Goal: Check status: Check status

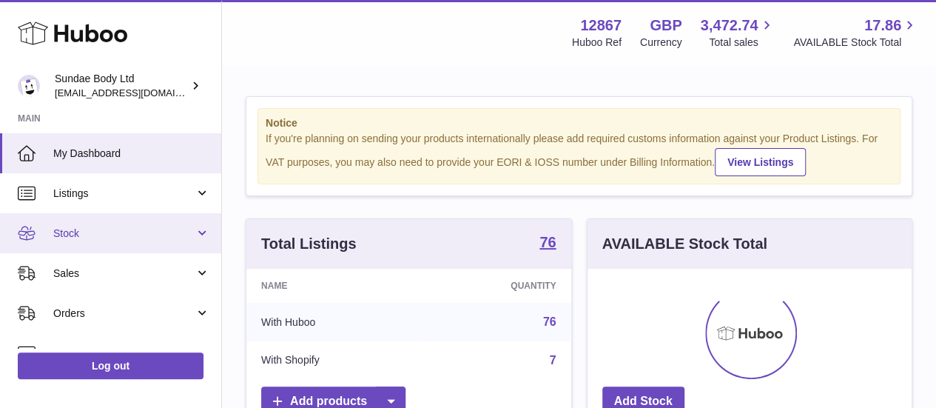
scroll to position [231, 324]
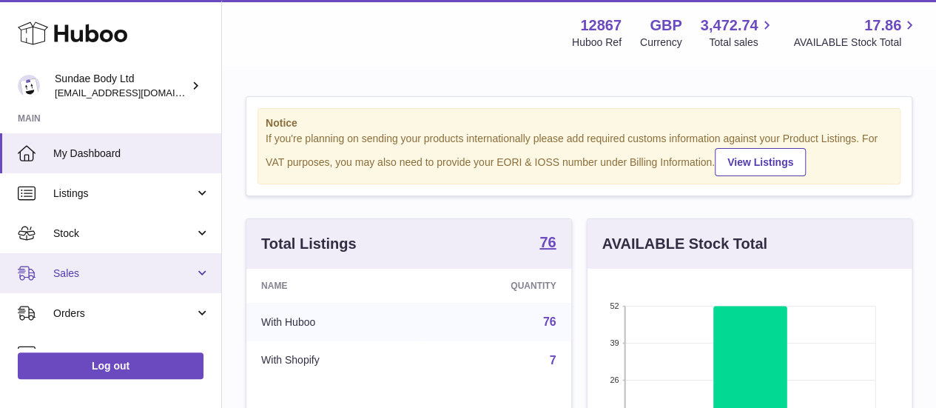
click at [105, 281] on link "Sales" at bounding box center [110, 273] width 221 height 40
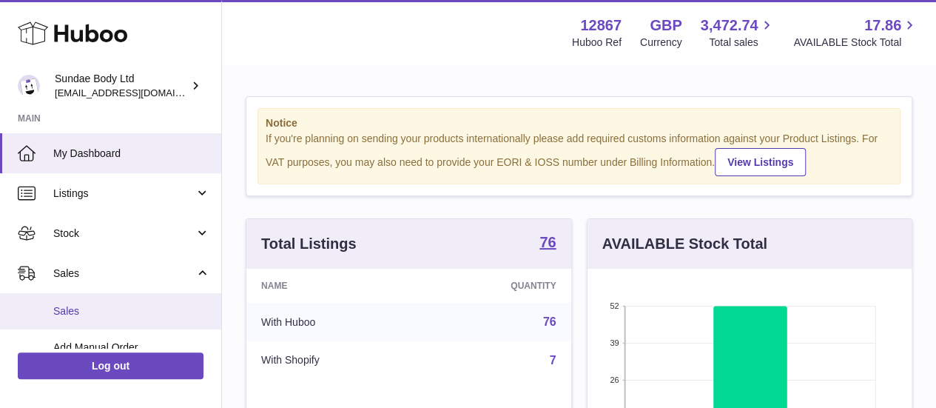
click at [112, 307] on span "Sales" at bounding box center [131, 311] width 157 height 14
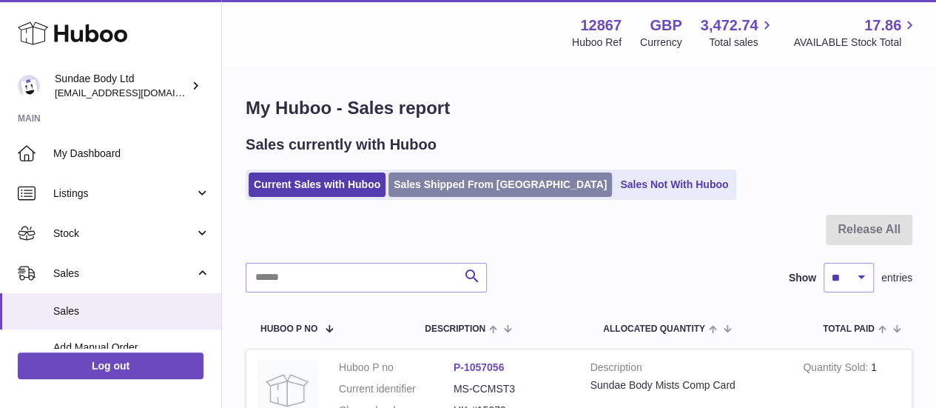
click at [469, 179] on link "Sales Shipped From [GEOGRAPHIC_DATA]" at bounding box center [501, 184] width 224 height 24
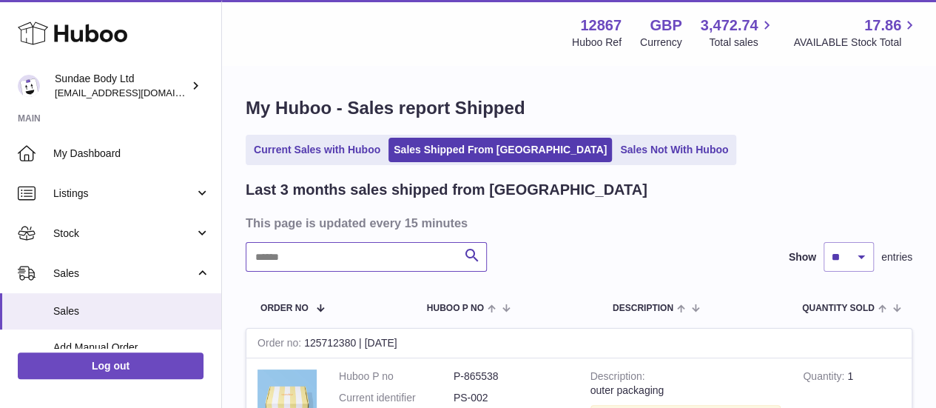
click at [340, 254] on input "text" at bounding box center [366, 257] width 241 height 30
paste input "******"
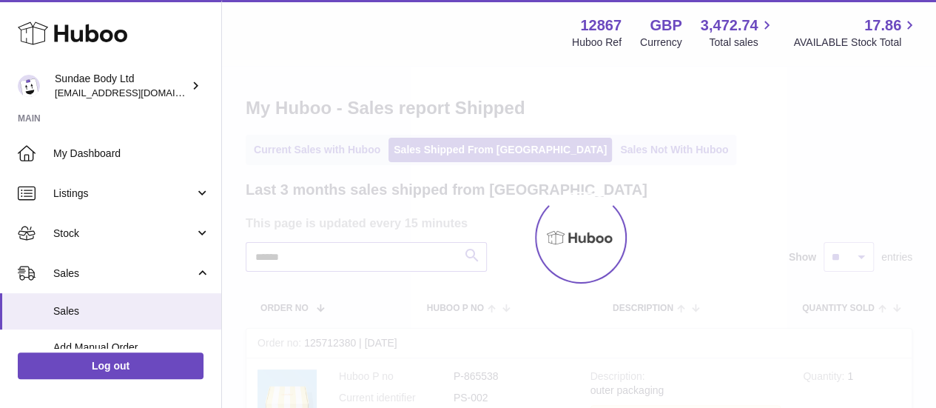
type input "******"
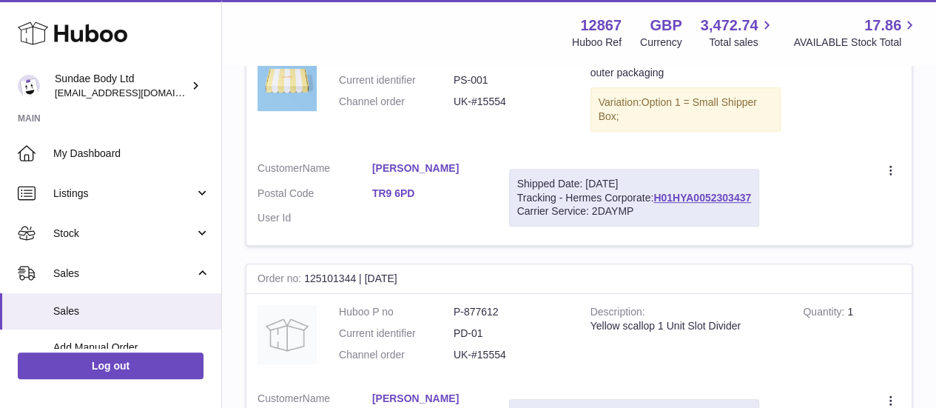
scroll to position [315, 0]
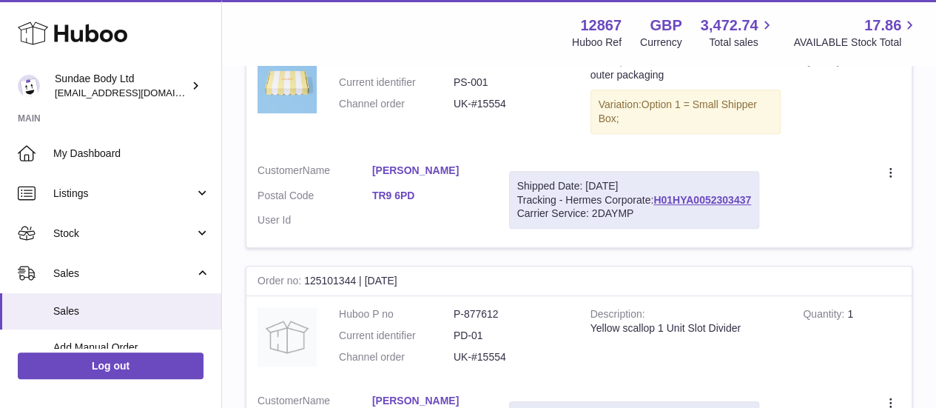
click at [434, 175] on link "[PERSON_NAME]" at bounding box center [429, 171] width 115 height 14
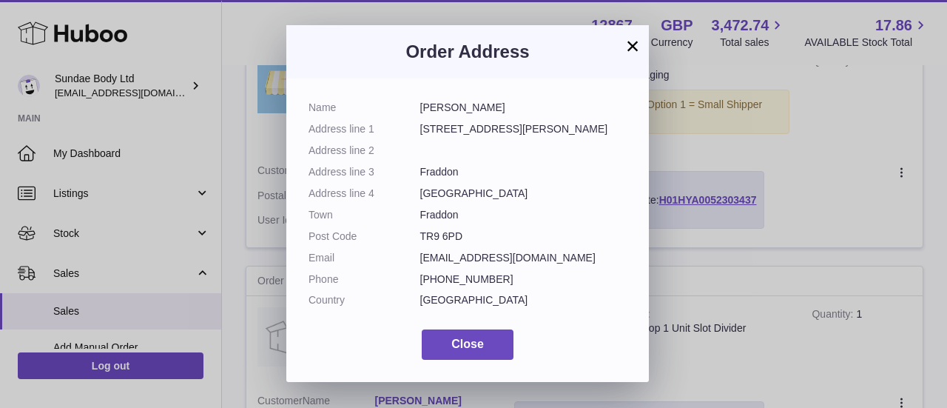
click at [678, 233] on div "× Order Address Name [PERSON_NAME] Address line [STREET_ADDRESS][PERSON_NAME] A…" at bounding box center [473, 204] width 947 height 408
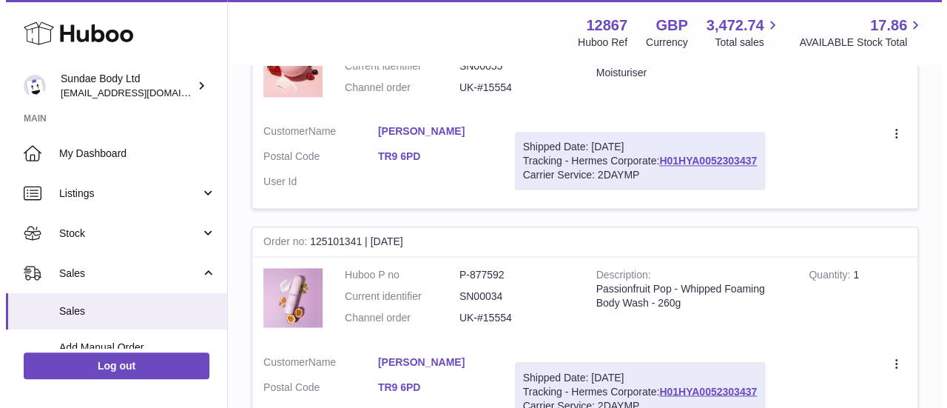
scroll to position [1206, 0]
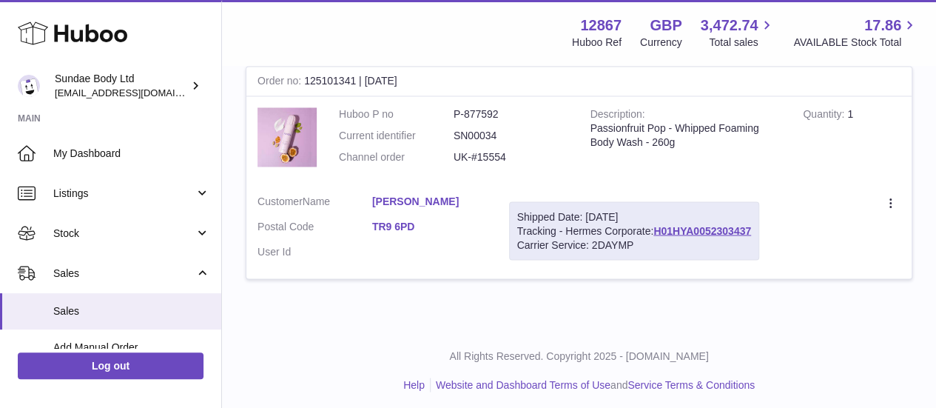
click at [678, 238] on div "Carrier Service: 2DAYMP" at bounding box center [634, 245] width 234 height 14
click at [426, 201] on link "[PERSON_NAME]" at bounding box center [429, 201] width 115 height 14
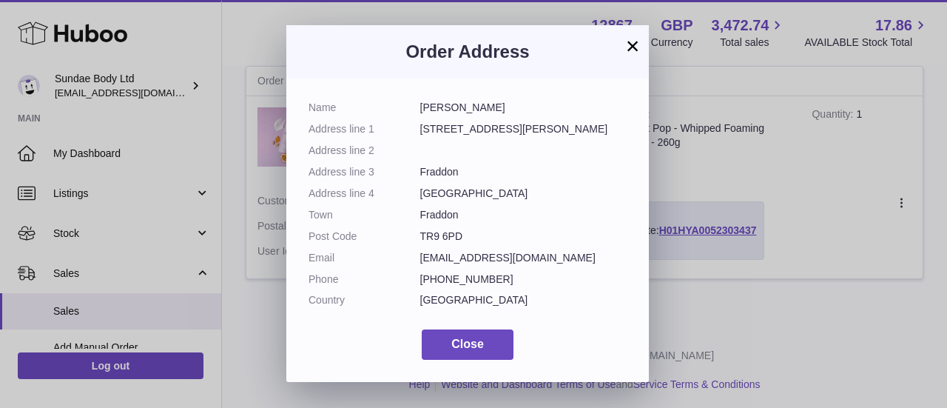
click at [420, 67] on div "Order Address" at bounding box center [467, 51] width 363 height 53
drag, startPoint x: 420, startPoint y: 107, endPoint x: 506, endPoint y: 235, distance: 153.6
click at [506, 235] on dl "Name [PERSON_NAME] Address line [STREET_ADDRESS][PERSON_NAME] Address line 2 Ad…" at bounding box center [468, 208] width 318 height 214
copy dl "[PERSON_NAME] Address line 1 [GEOGRAPHIC_DATA][PERSON_NAME] Address line 2 Addr…"
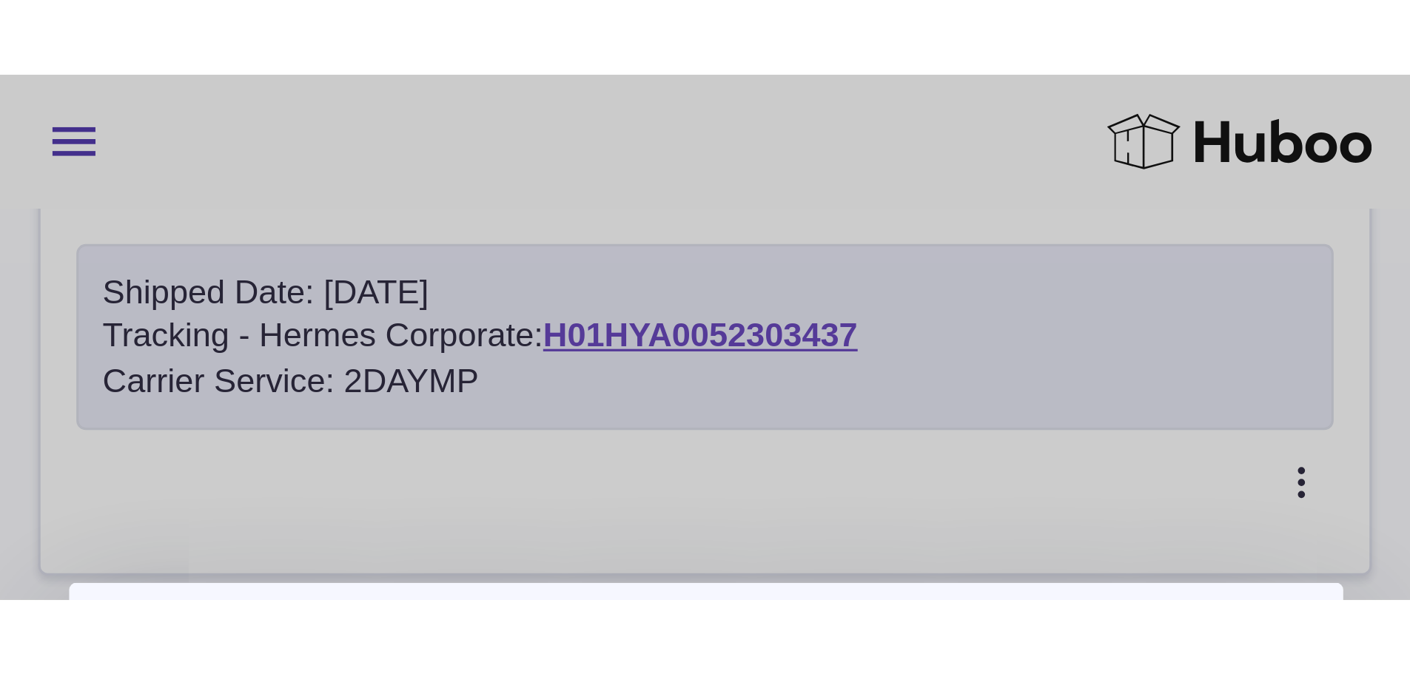
scroll to position [622, 0]
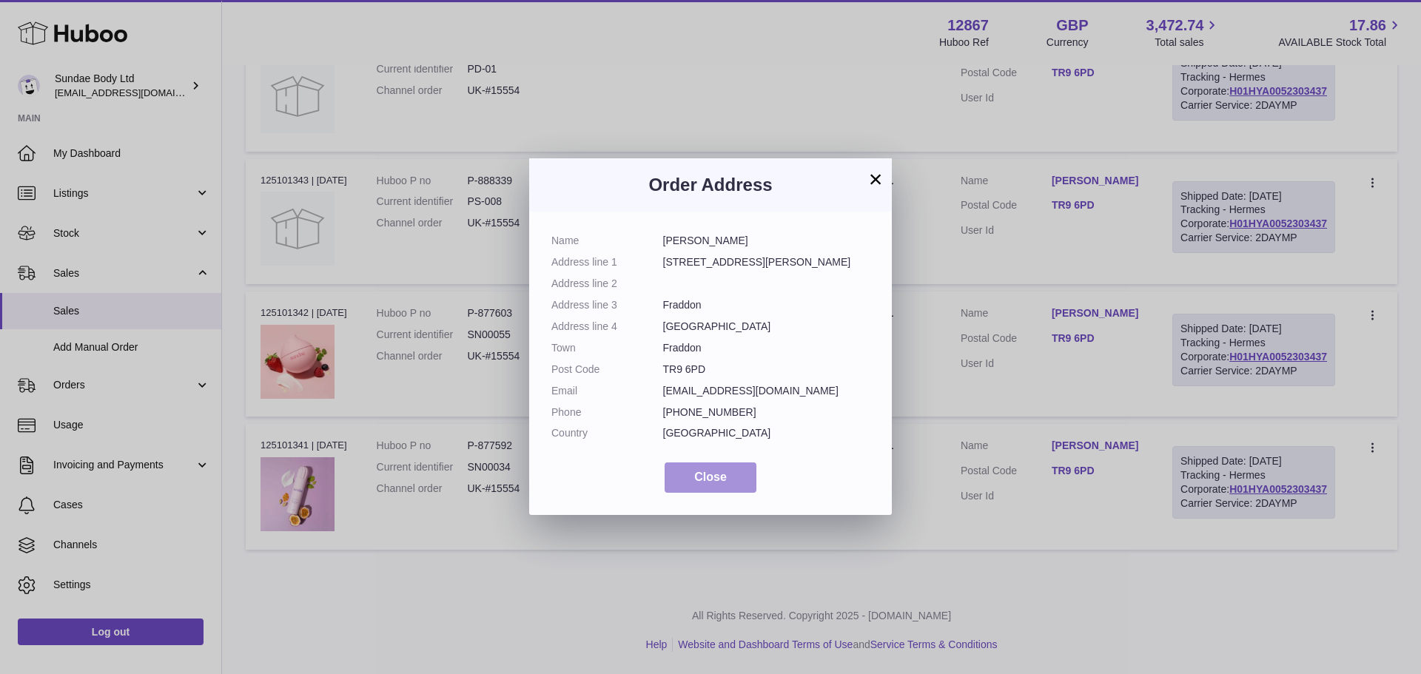
click at [698, 407] on span "Close" at bounding box center [710, 477] width 33 height 13
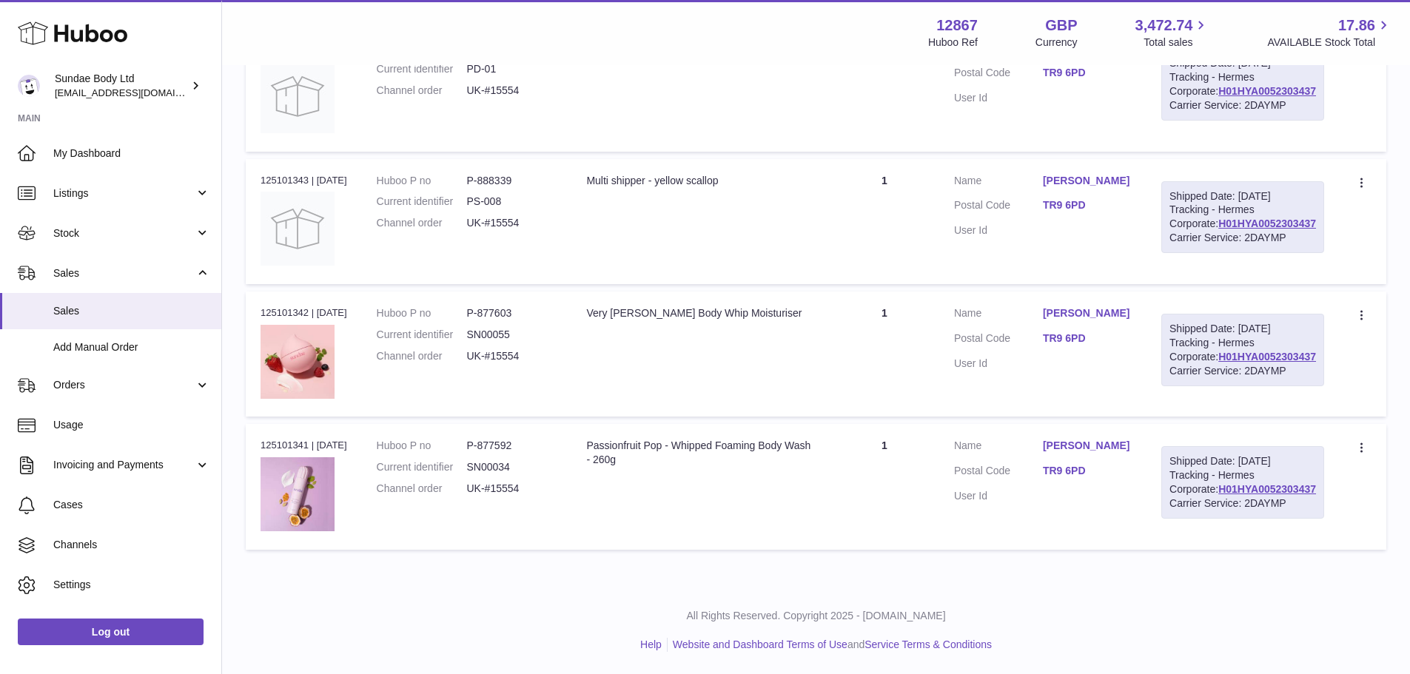
click at [617, 292] on td "Description Very [PERSON_NAME] Body Whip Moisturiser" at bounding box center [700, 354] width 258 height 125
